Goal: Task Accomplishment & Management: Use online tool/utility

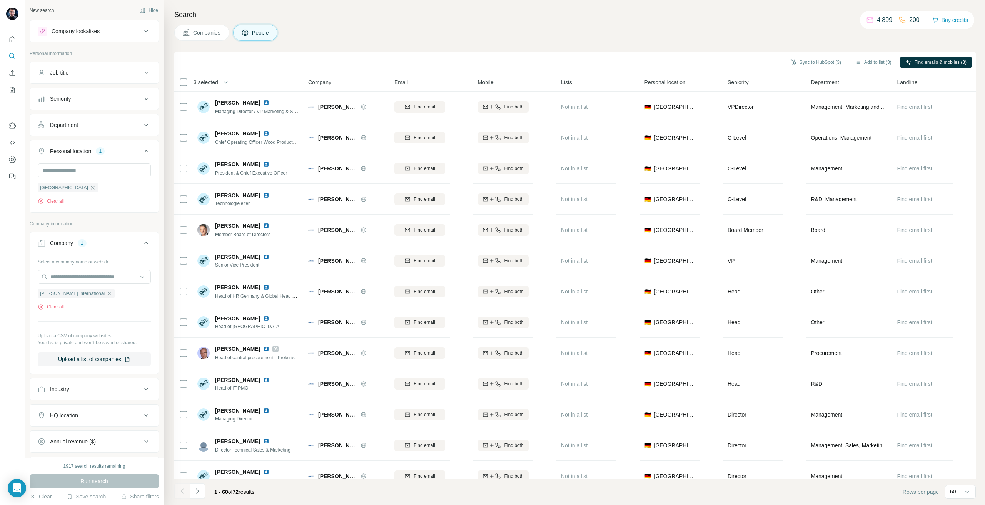
scroll to position [1193, 0]
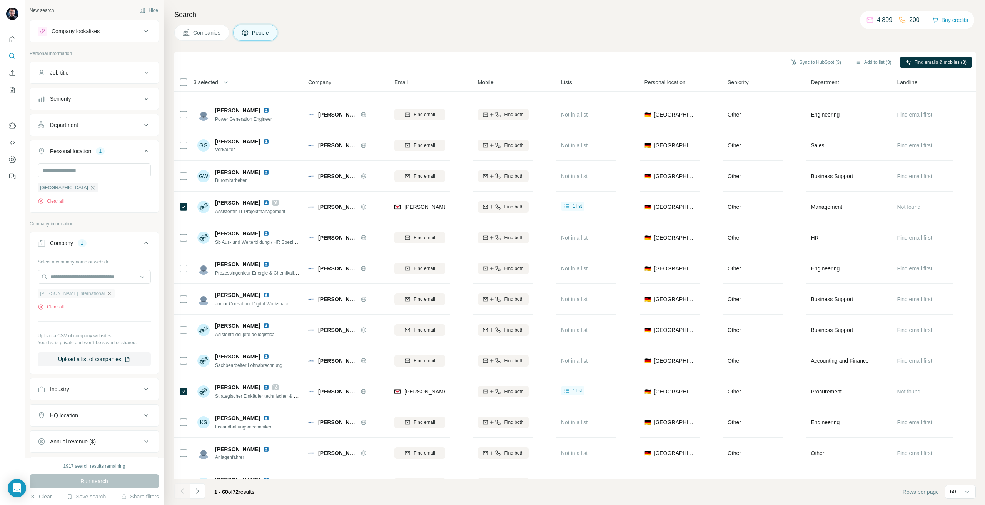
click at [106, 297] on icon "button" at bounding box center [109, 294] width 6 height 6
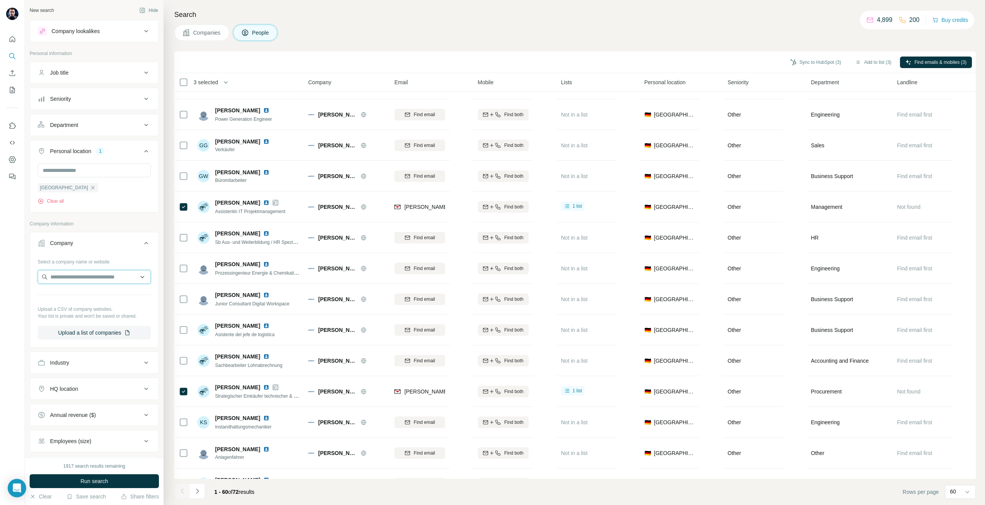
click at [75, 282] on input "text" at bounding box center [94, 277] width 113 height 14
type input "**********"
click at [89, 301] on p "[DOMAIN_NAME]" at bounding box center [78, 302] width 37 height 7
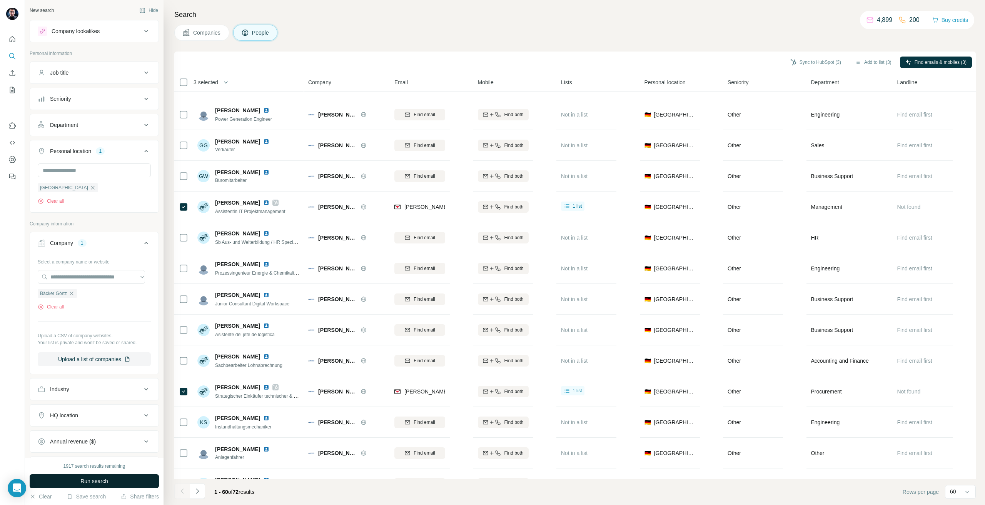
click at [104, 478] on span "Run search" at bounding box center [94, 482] width 28 height 8
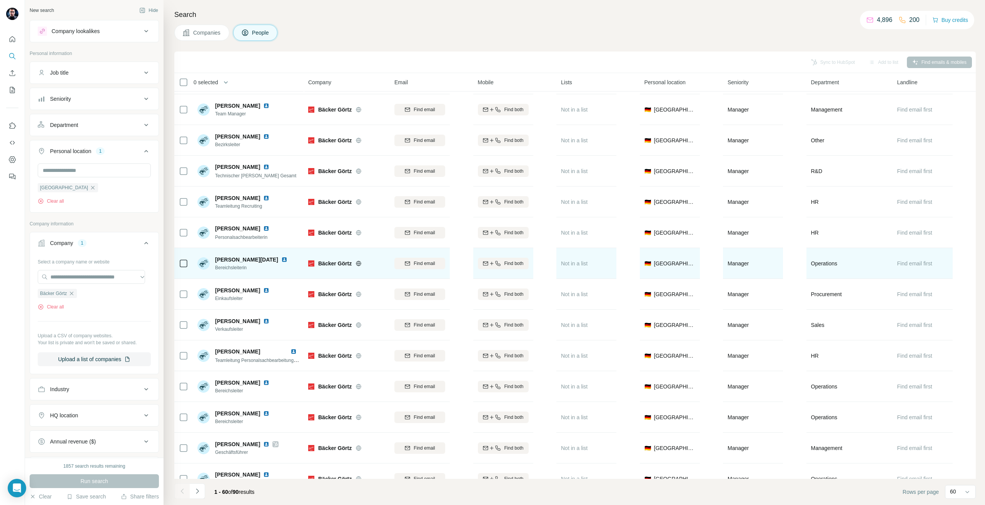
scroll to position [154, 0]
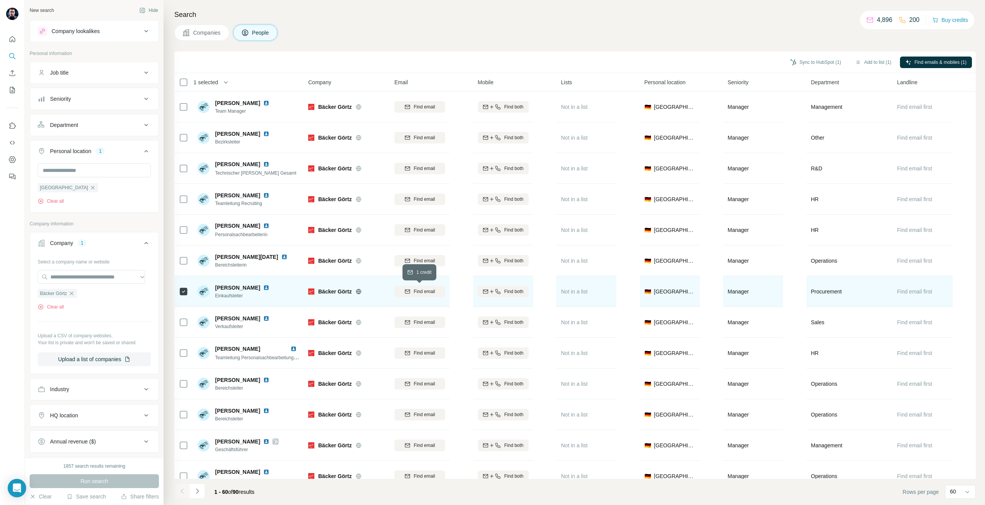
click at [420, 289] on span "Find email" at bounding box center [424, 291] width 21 height 7
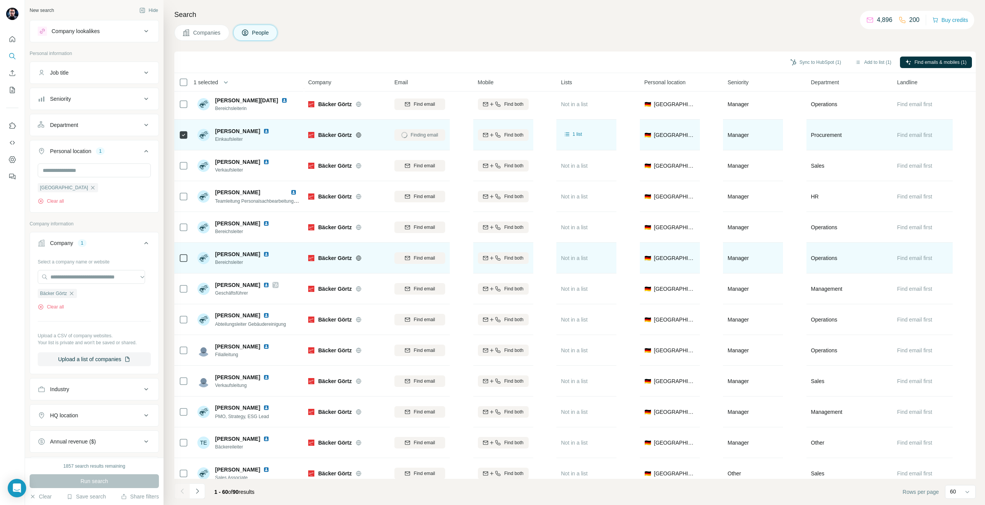
scroll to position [385, 0]
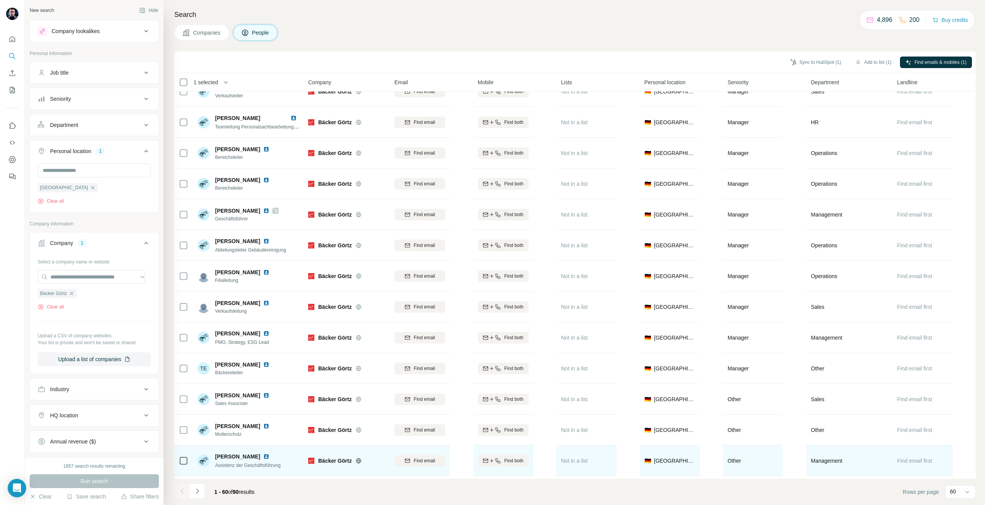
click at [183, 456] on icon at bounding box center [183, 460] width 9 height 9
click at [418, 455] on button "Find email" at bounding box center [420, 461] width 51 height 12
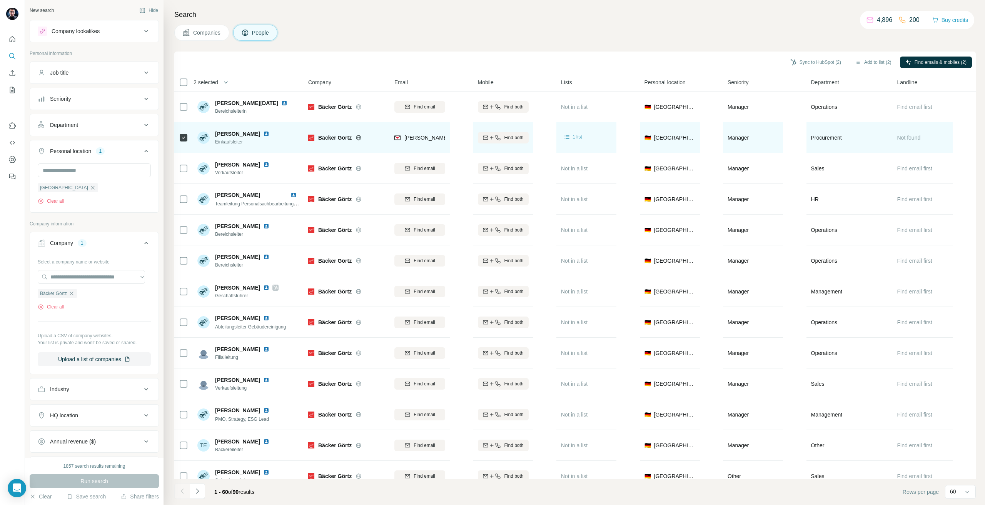
scroll to position [77, 0]
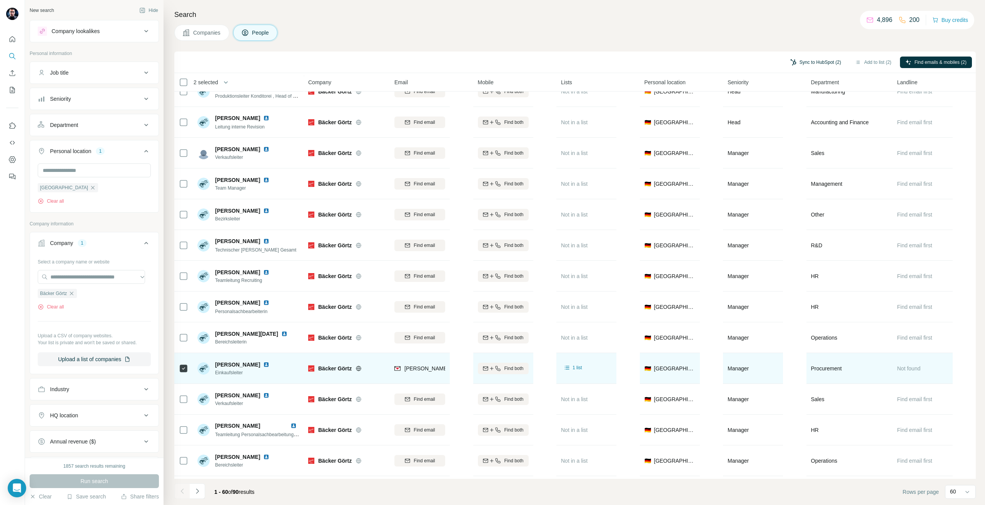
click at [798, 67] on button "Sync to HubSpot (2)" at bounding box center [816, 63] width 62 height 12
click at [794, 124] on button "Sync to HubSpot" at bounding box center [794, 128] width 85 height 15
